Goal: Transaction & Acquisition: Purchase product/service

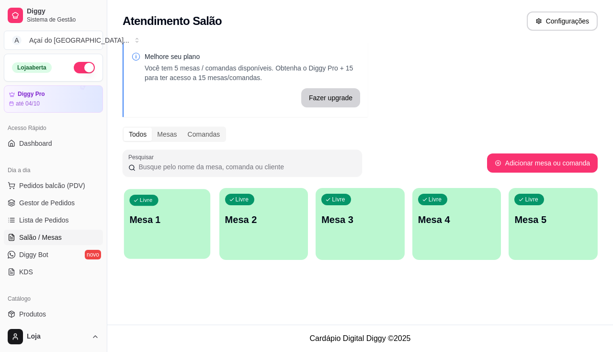
click at [185, 224] on p "Mesa 1" at bounding box center [166, 219] width 75 height 13
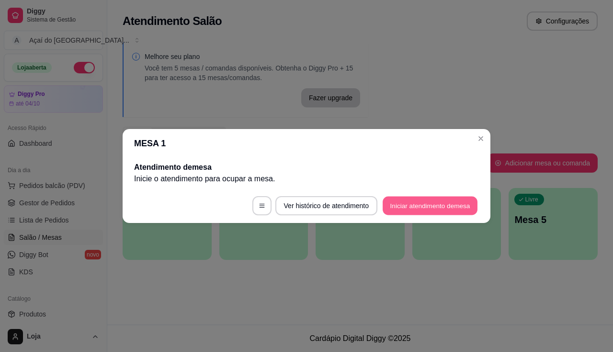
click at [427, 203] on button "Iniciar atendimento de mesa" at bounding box center [430, 205] width 95 height 19
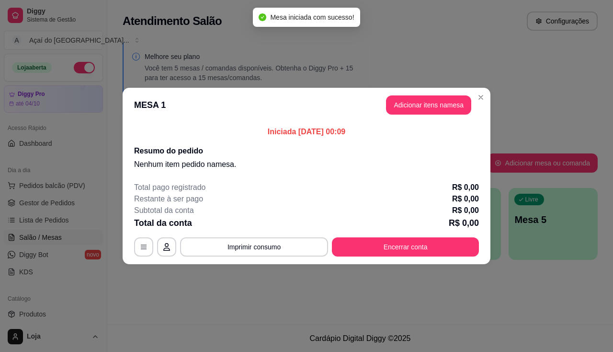
click at [422, 118] on header "MESA 1 Adicionar itens na mesa" at bounding box center [307, 105] width 368 height 34
click at [422, 115] on header "MESA 1 Adicionar itens na mesa" at bounding box center [307, 105] width 368 height 34
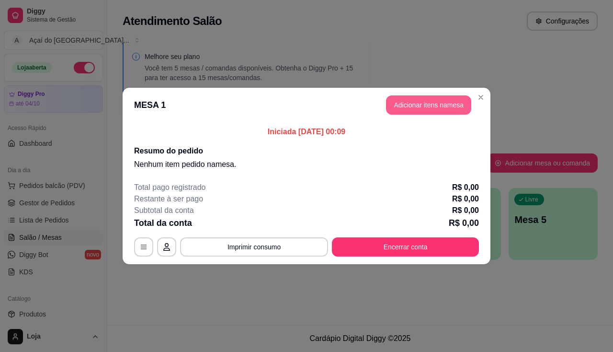
click at [421, 113] on button "Adicionar itens na mesa" at bounding box center [428, 104] width 85 height 19
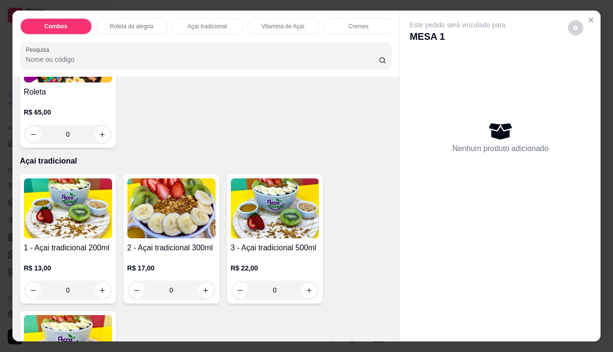
scroll to position [383, 0]
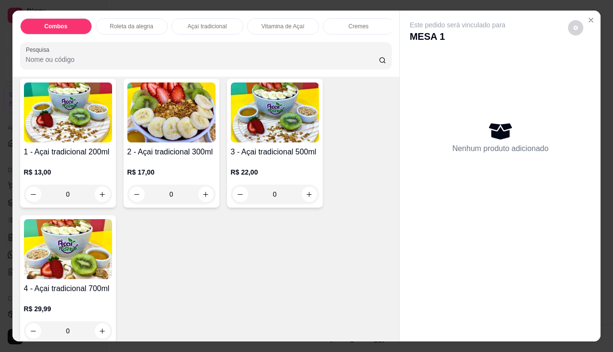
click at [247, 164] on div "R$ 22,00 0" at bounding box center [275, 181] width 88 height 46
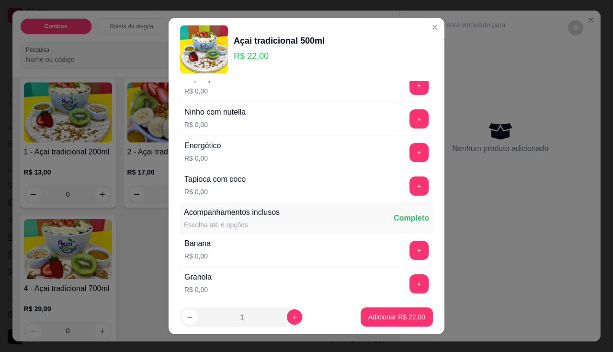
scroll to position [0, 0]
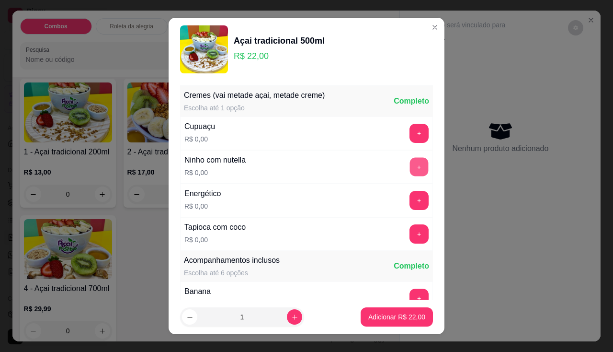
click at [410, 163] on button "+" at bounding box center [419, 166] width 19 height 19
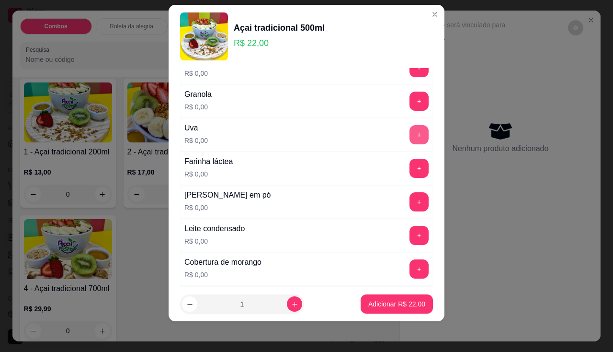
scroll to position [170, 0]
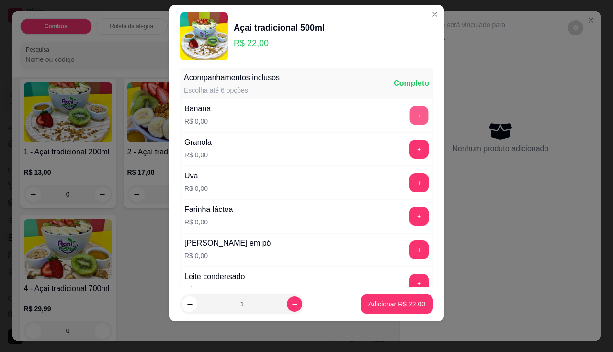
click at [410, 115] on button "+" at bounding box center [419, 115] width 19 height 19
click at [410, 153] on button "+" at bounding box center [419, 148] width 19 height 19
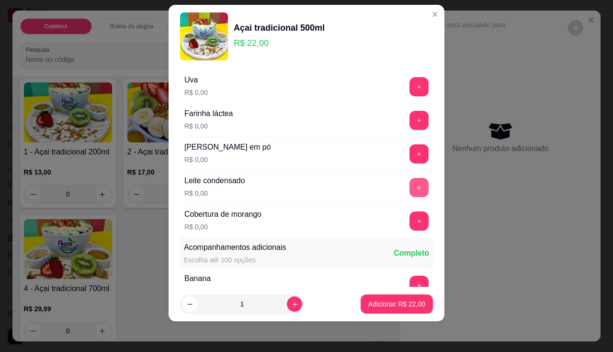
click at [410, 189] on button "+" at bounding box center [419, 187] width 19 height 19
click at [410, 119] on button "+" at bounding box center [419, 120] width 19 height 19
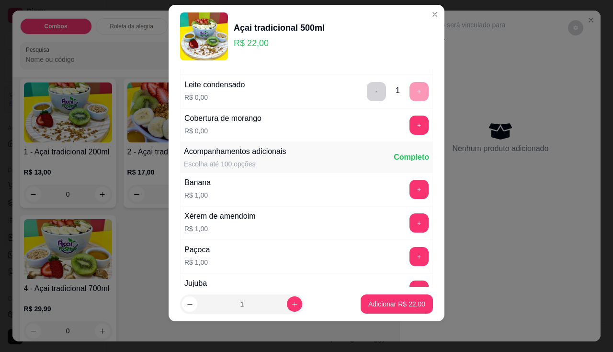
scroll to position [409, 0]
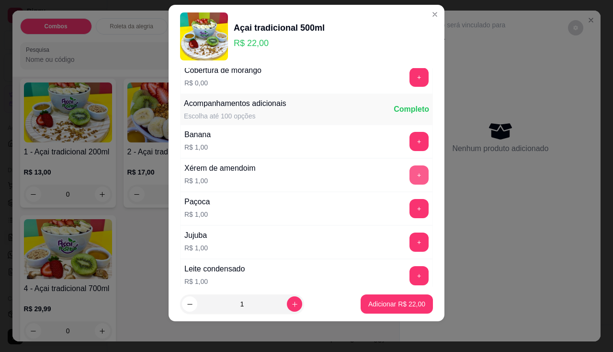
click at [410, 175] on button "+" at bounding box center [419, 174] width 19 height 19
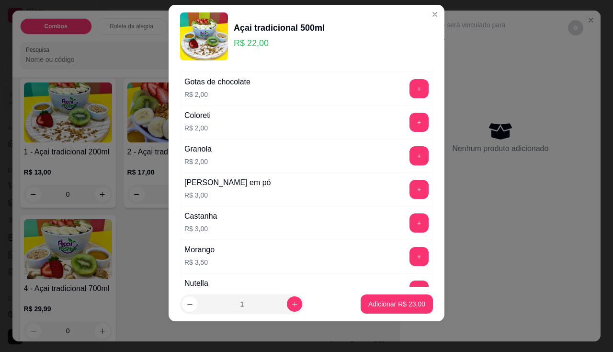
scroll to position [745, 0]
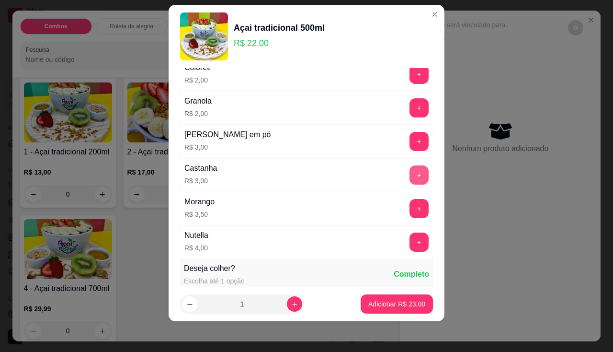
click at [410, 170] on button "+" at bounding box center [419, 174] width 19 height 19
click at [410, 244] on button "+" at bounding box center [419, 241] width 19 height 19
click at [396, 304] on p "Adicionar R$ 30,00" at bounding box center [396, 304] width 57 height 10
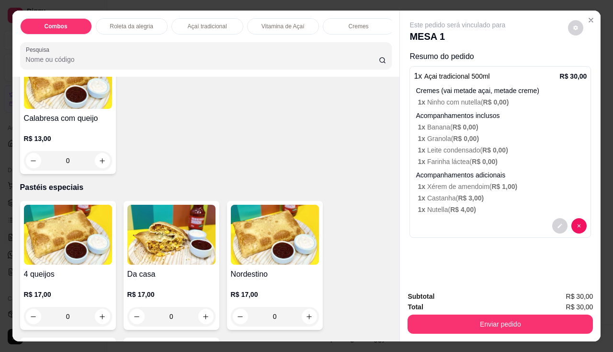
scroll to position [1389, 0]
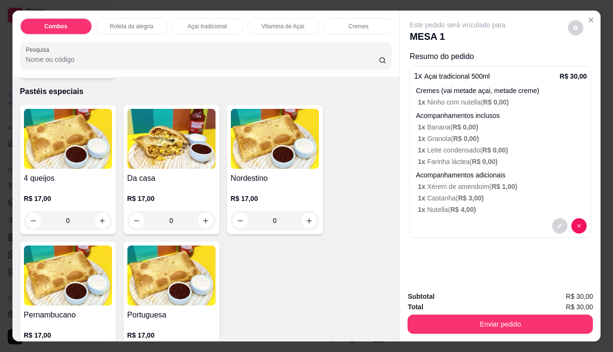
click at [55, 289] on img at bounding box center [68, 275] width 88 height 60
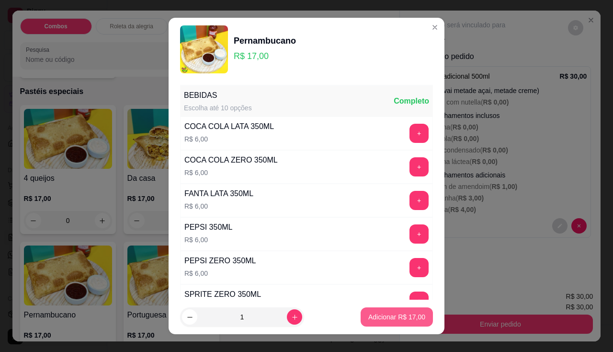
click at [391, 310] on button "Adicionar R$ 17,00" at bounding box center [397, 316] width 72 height 19
type input "1"
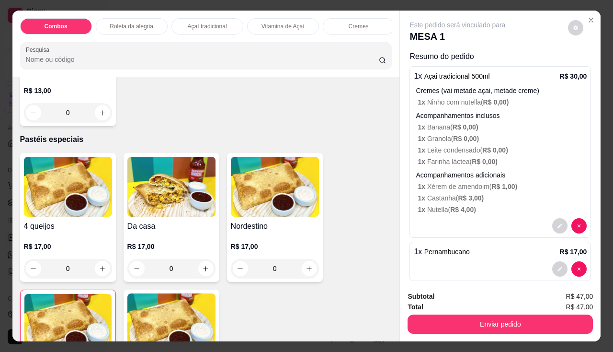
scroll to position [1150, 0]
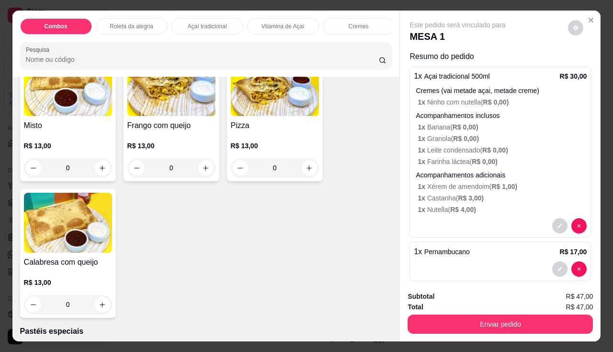
click at [335, 100] on div "Queijo R$ 12,00 0 Frango R$ 12,00 0 Calabresa R$ 12,00 0 Misto R$ 13,00 0 Frang…" at bounding box center [206, 117] width 372 height 402
click at [290, 121] on div "Pizza R$ 13,00 0" at bounding box center [275, 116] width 96 height 129
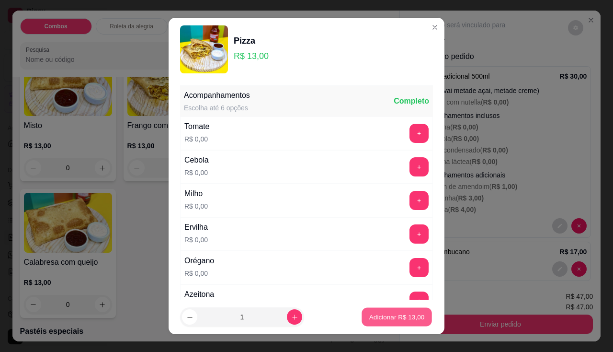
click at [378, 311] on button "Adicionar R$ 13,00" at bounding box center [397, 317] width 70 height 19
type input "1"
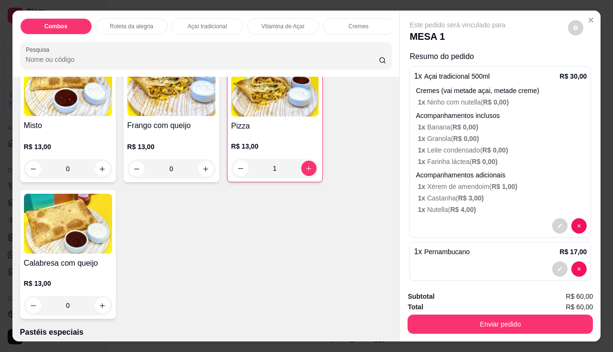
click at [171, 115] on img at bounding box center [171, 86] width 88 height 60
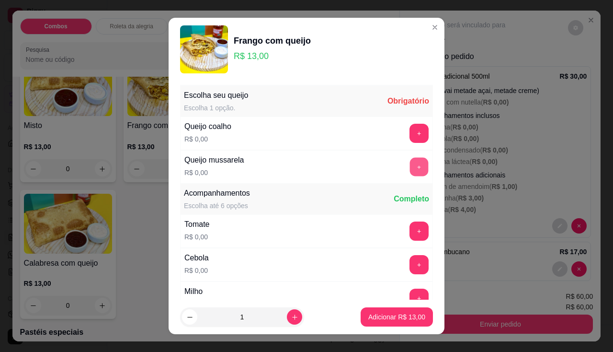
click at [410, 165] on button "+" at bounding box center [419, 166] width 19 height 19
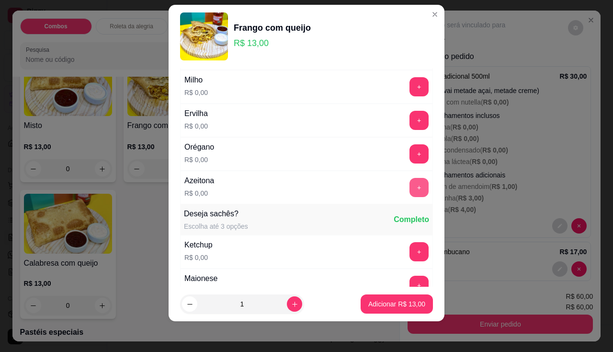
scroll to position [246, 0]
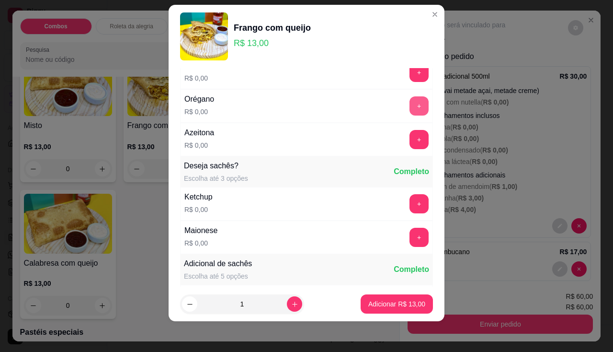
click at [410, 102] on button "+" at bounding box center [419, 105] width 19 height 19
click at [403, 301] on p "Adicionar R$ 13,00" at bounding box center [396, 304] width 57 height 10
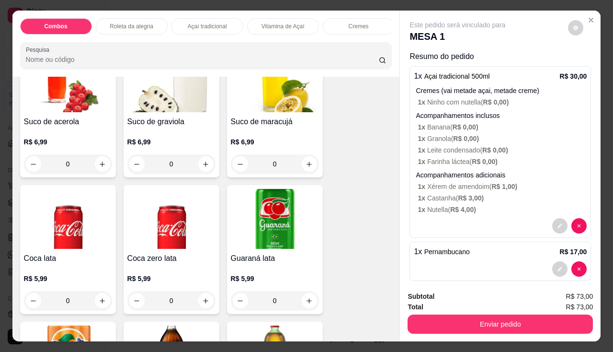
scroll to position [2443, 0]
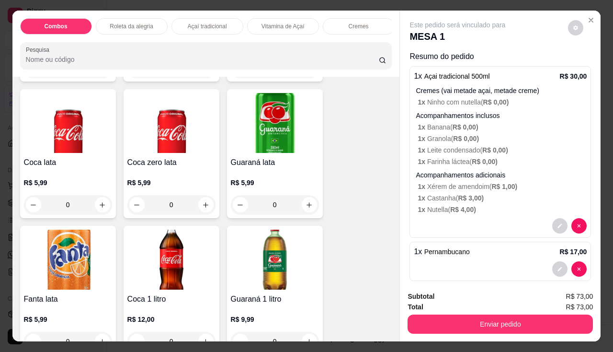
click at [279, 153] on img at bounding box center [275, 123] width 88 height 60
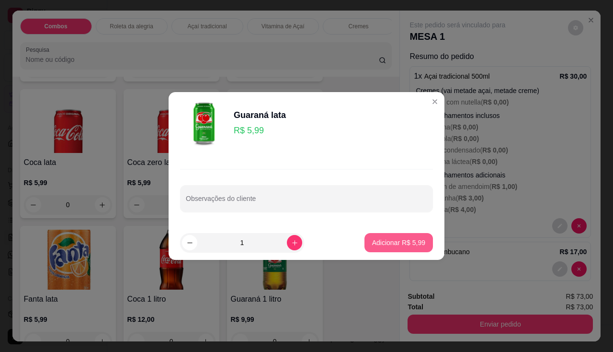
click at [397, 242] on p "Adicionar R$ 5,99" at bounding box center [398, 243] width 53 height 10
type input "1"
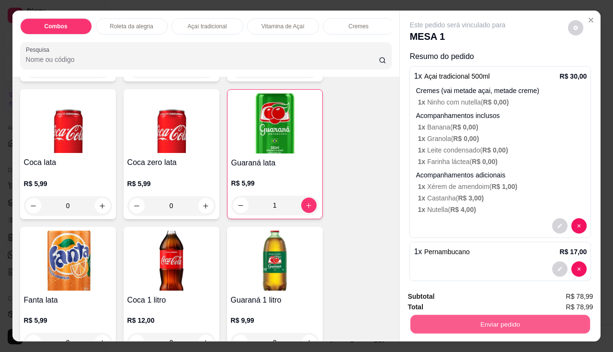
click at [446, 321] on button "Enviar pedido" at bounding box center [501, 324] width 180 height 19
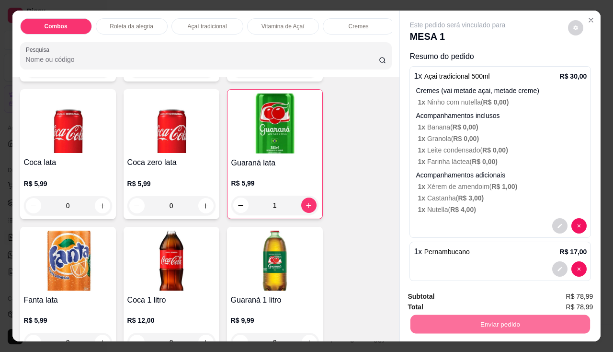
click at [442, 301] on button "Não registrar e enviar pedido" at bounding box center [469, 297] width 100 height 18
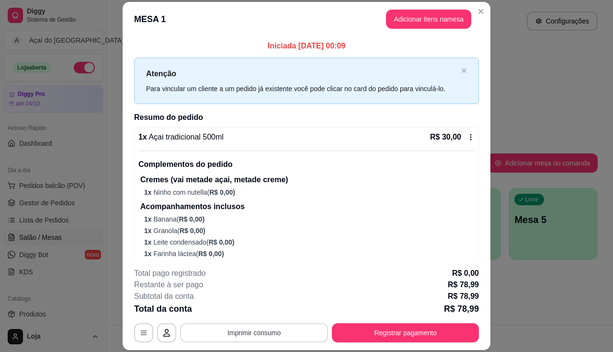
click at [273, 333] on button "Imprimir consumo" at bounding box center [254, 332] width 148 height 19
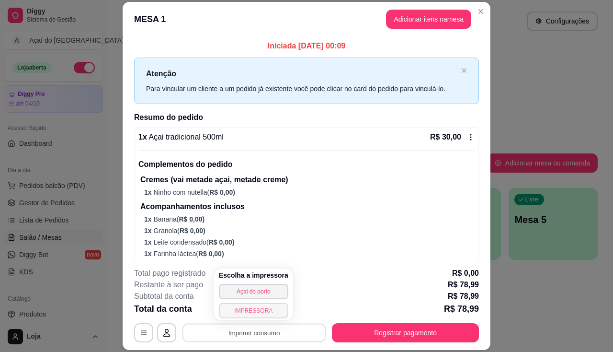
click at [259, 310] on button "IMPRESSORA" at bounding box center [253, 310] width 69 height 15
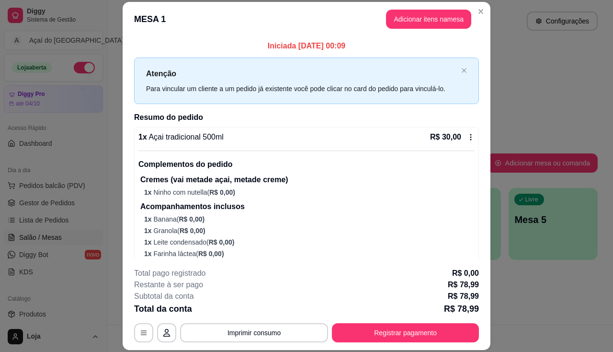
click at [275, 322] on div "**********" at bounding box center [306, 304] width 345 height 75
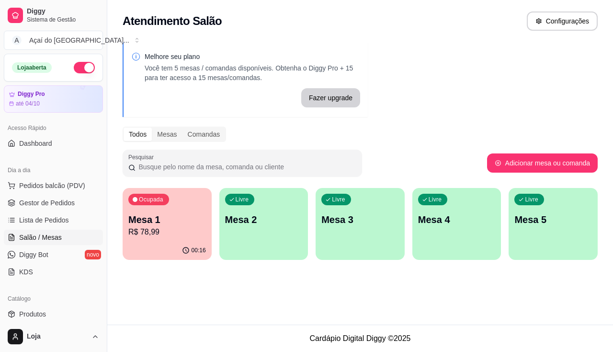
click at [68, 239] on link "Salão / Mesas" at bounding box center [53, 236] width 99 height 15
click at [136, 224] on p "Mesa 1" at bounding box center [167, 219] width 78 height 13
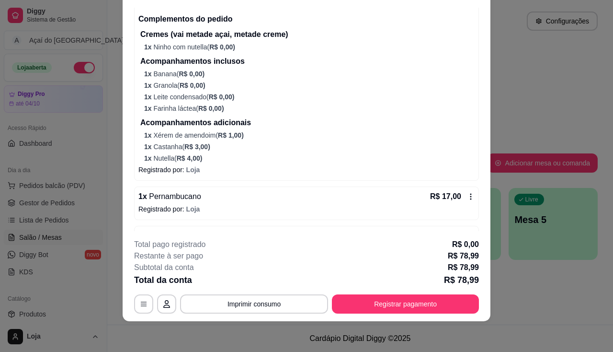
scroll to position [0, 0]
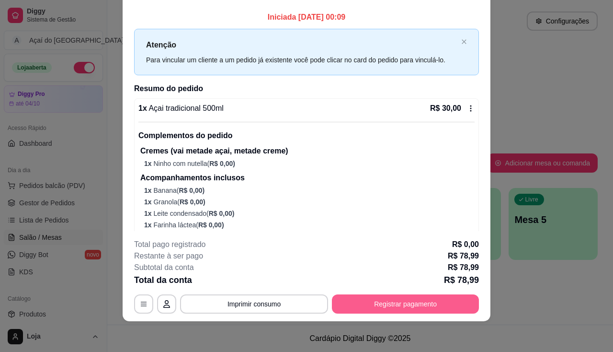
click at [406, 287] on div "**********" at bounding box center [306, 276] width 345 height 75
click at [409, 302] on button "Registrar pagamento" at bounding box center [405, 303] width 147 height 19
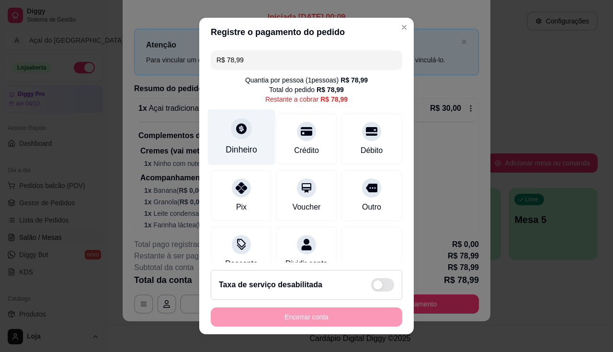
click at [241, 130] on icon at bounding box center [241, 128] width 11 height 11
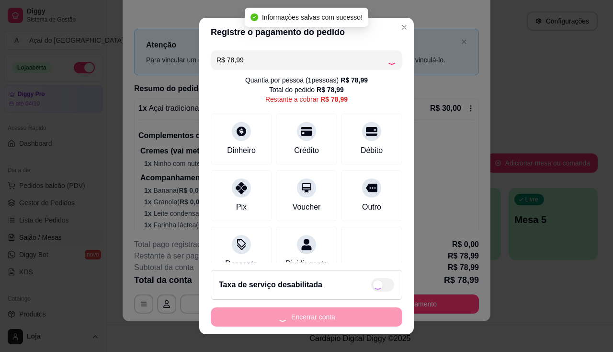
type input "R$ 0,00"
click at [324, 321] on button "Encerrar conta" at bounding box center [307, 316] width 192 height 19
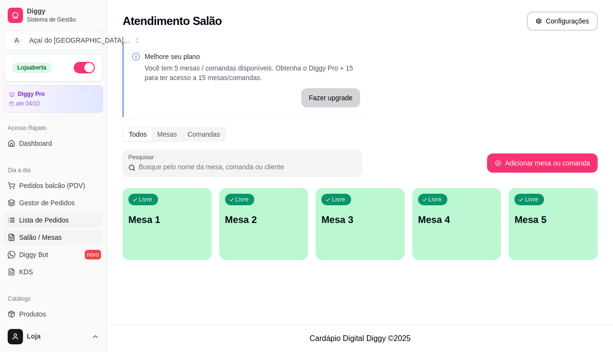
click at [66, 218] on span "Lista de Pedidos" at bounding box center [44, 220] width 50 height 10
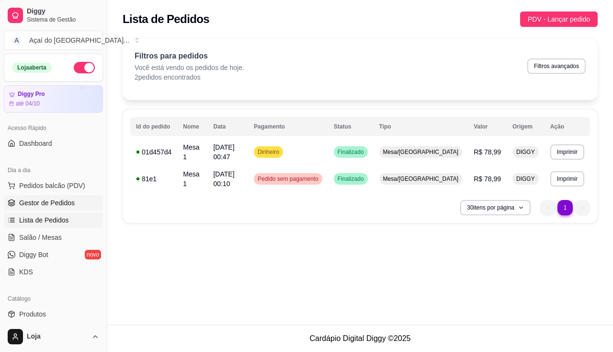
click at [67, 207] on span "Gestor de Pedidos" at bounding box center [47, 203] width 56 height 10
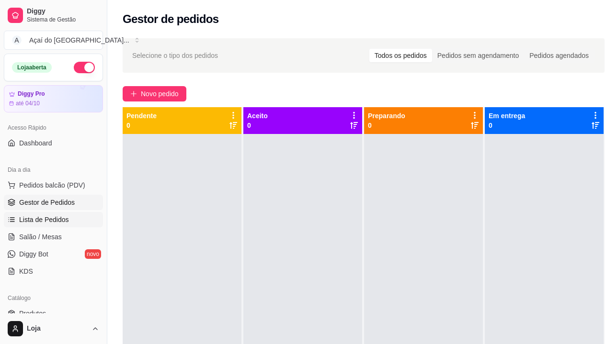
click at [64, 212] on link "Lista de Pedidos" at bounding box center [53, 219] width 99 height 15
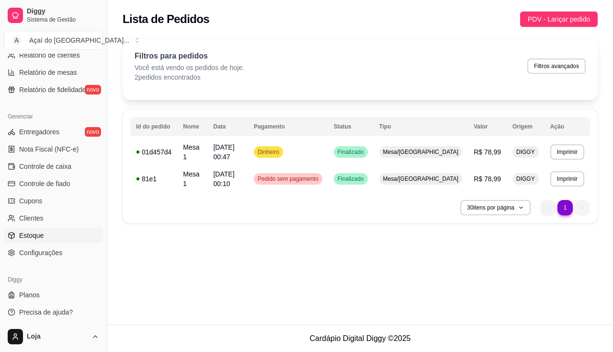
scroll to position [338, 0]
